Goal: Task Accomplishment & Management: Manage account settings

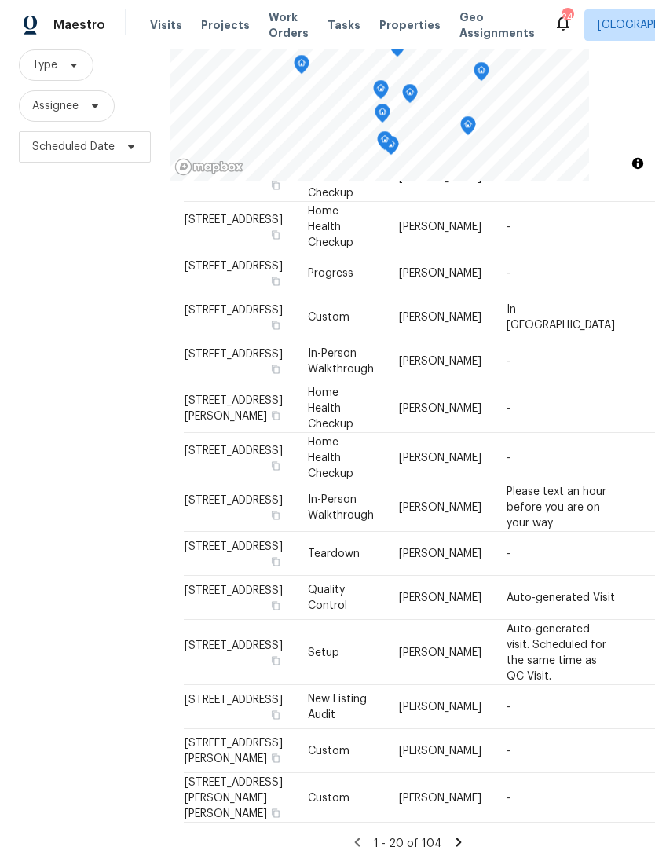
scroll to position [50, 0]
click at [467, 835] on div "1 - 20 of 104" at bounding box center [408, 843] width 448 height 16
click at [460, 837] on icon at bounding box center [459, 842] width 14 height 14
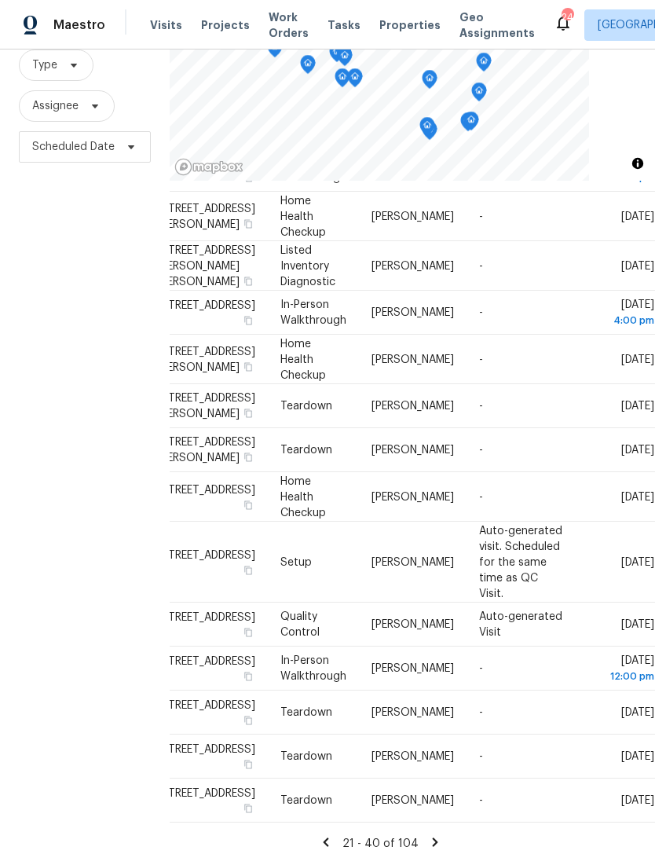
click at [338, 835] on div "21 - 40 of 104" at bounding box center [380, 843] width 448 height 16
click at [329, 823] on div "Address Type Assignee Comments Scheduled Date ↑ [STREET_ADDRESS][PERSON_NAME] C…" at bounding box center [380, 144] width 448 height 1413
click at [335, 835] on div "21 - 40 of 104" at bounding box center [380, 843] width 448 height 16
click at [428, 835] on icon at bounding box center [435, 842] width 14 height 14
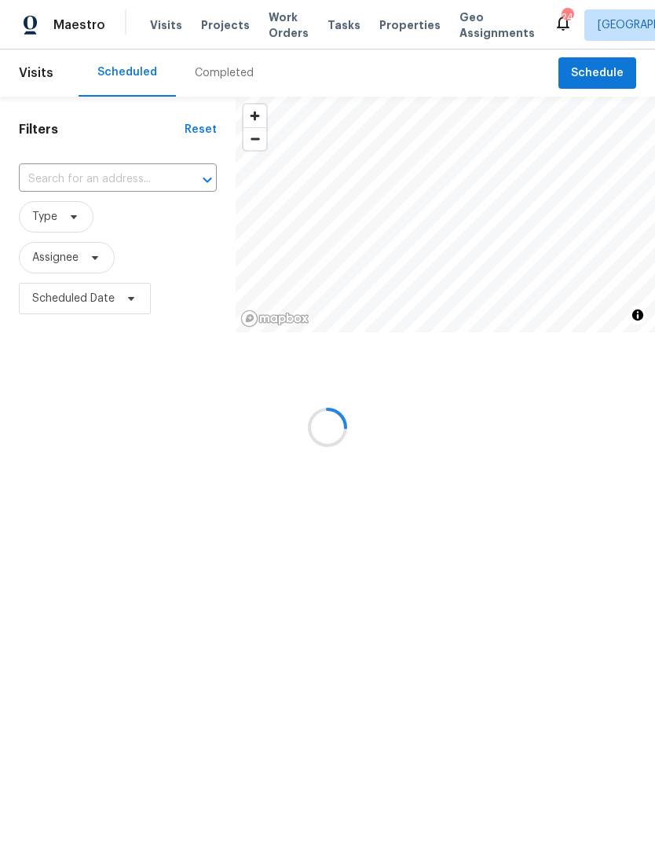
scroll to position [0, 0]
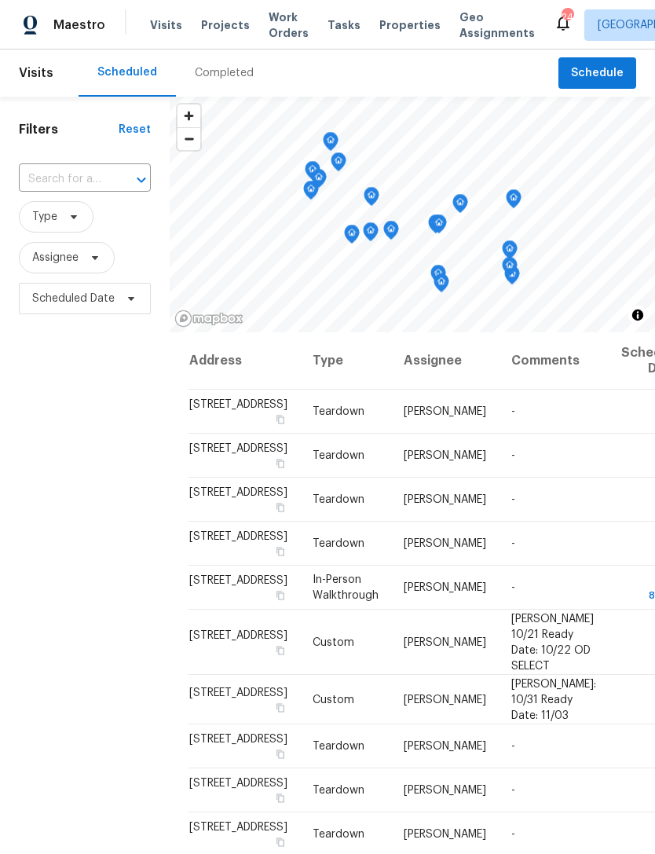
click at [68, 183] on input "text" at bounding box center [63, 179] width 88 height 24
type input "29140 maple"
click at [71, 229] on li "[STREET_ADDRESS]" at bounding box center [83, 216] width 131 height 26
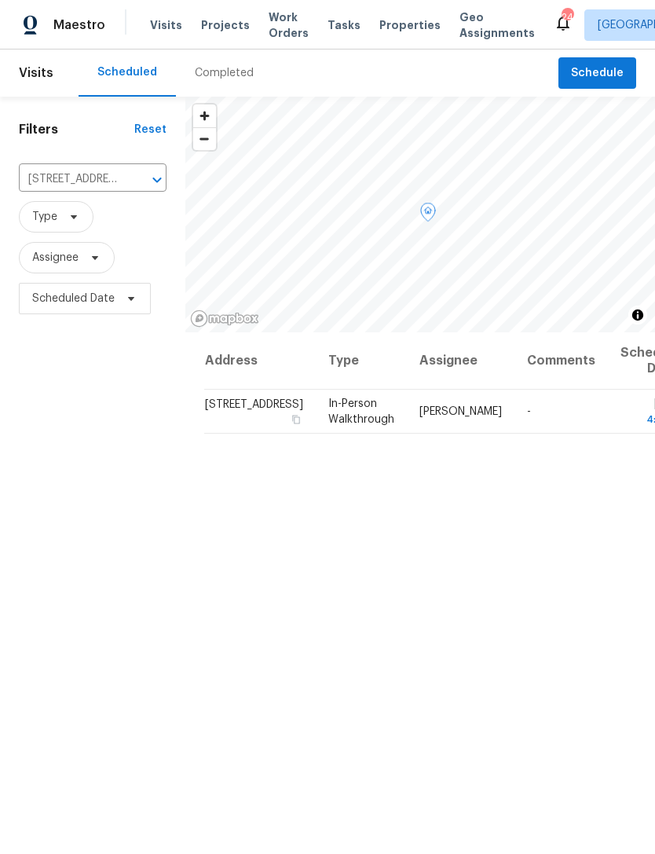
click at [0, 0] on icon at bounding box center [0, 0] width 0 height 0
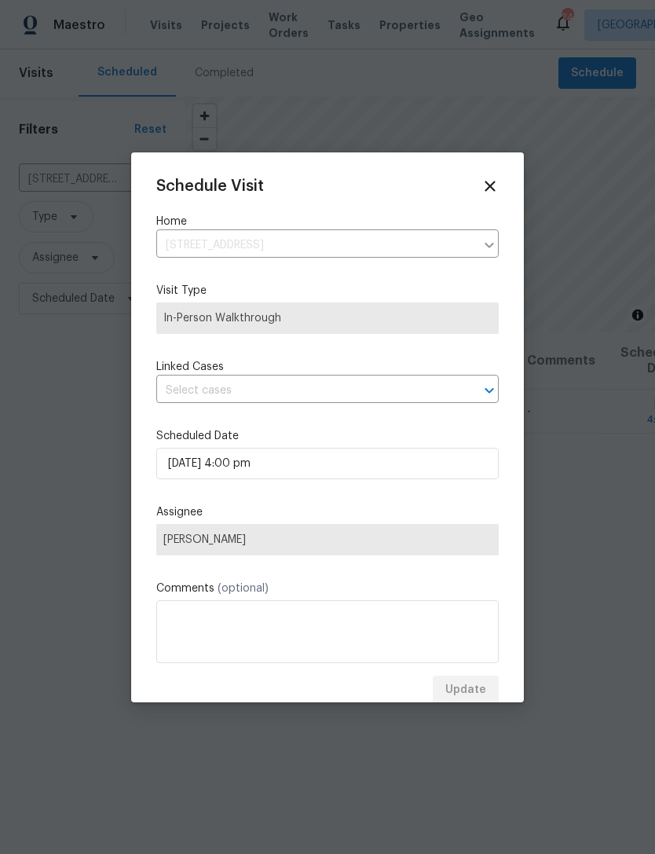
click at [383, 540] on span "[PERSON_NAME]" at bounding box center [327, 539] width 328 height 13
click at [309, 545] on span "[PERSON_NAME]" at bounding box center [327, 539] width 328 height 13
click at [490, 193] on icon at bounding box center [490, 186] width 17 height 17
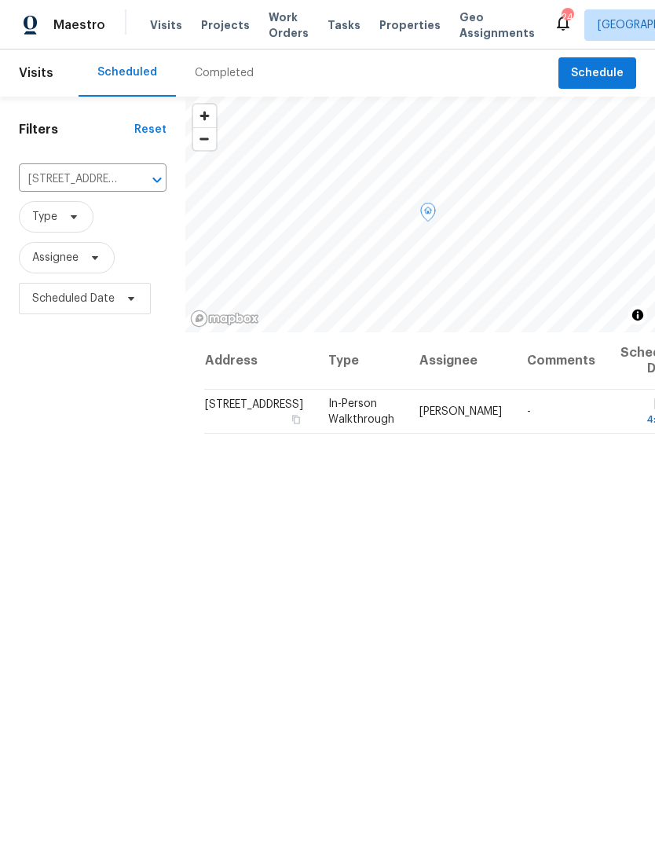
click at [0, 0] on icon at bounding box center [0, 0] width 0 height 0
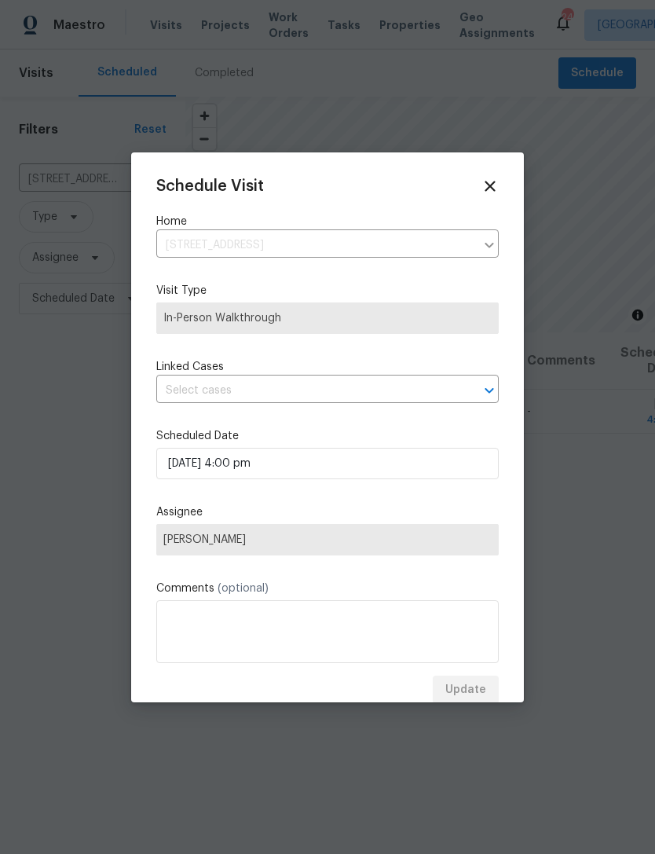
click at [350, 544] on span "[PERSON_NAME]" at bounding box center [327, 539] width 328 height 13
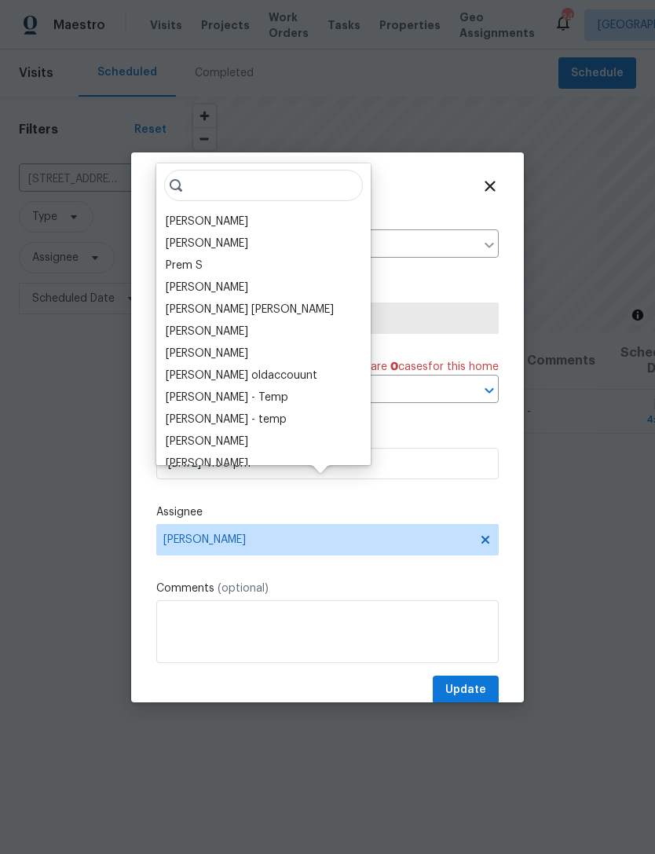
click at [209, 225] on div "[PERSON_NAME]" at bounding box center [207, 222] width 82 height 16
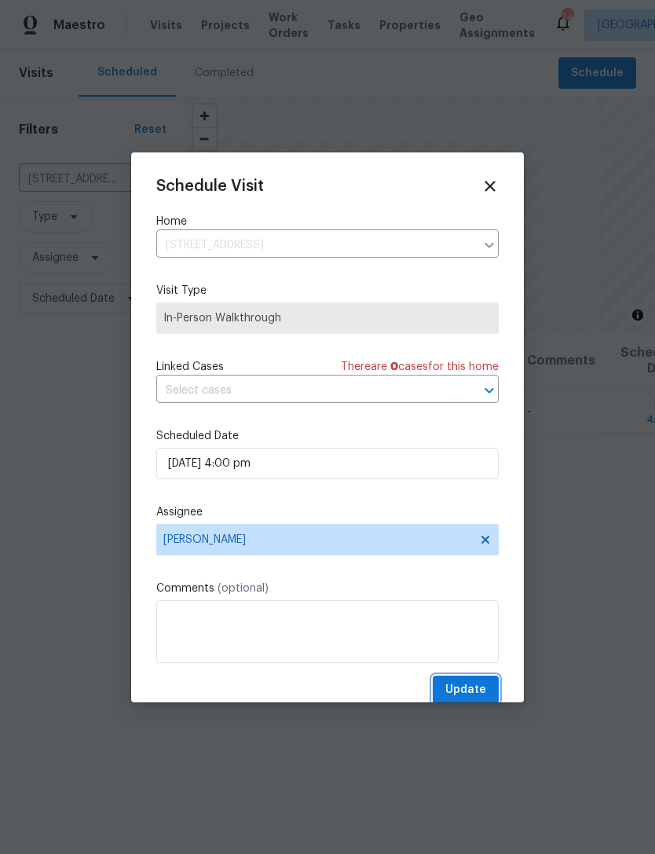
click at [472, 693] on span "Update" at bounding box center [465, 690] width 41 height 20
